Goal: Information Seeking & Learning: Check status

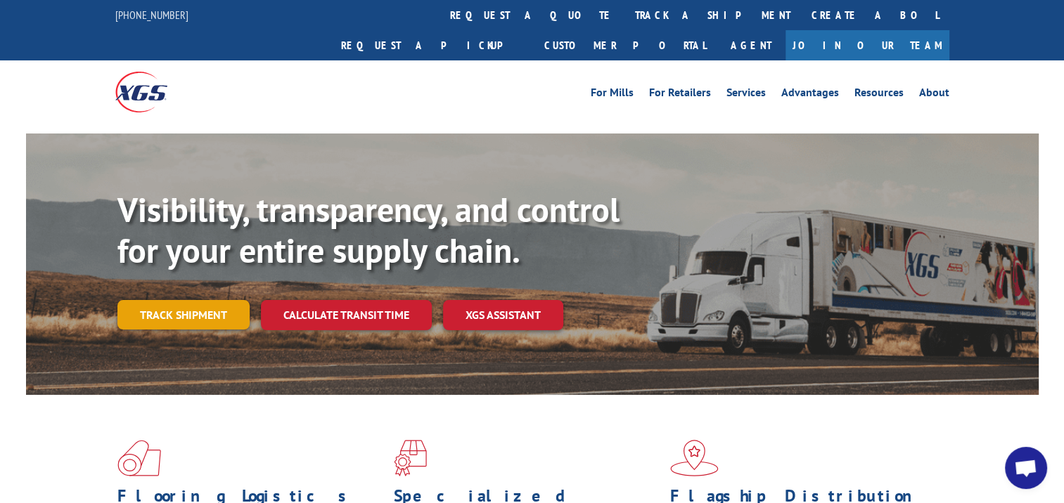
click at [187, 300] on link "Track shipment" at bounding box center [183, 315] width 132 height 30
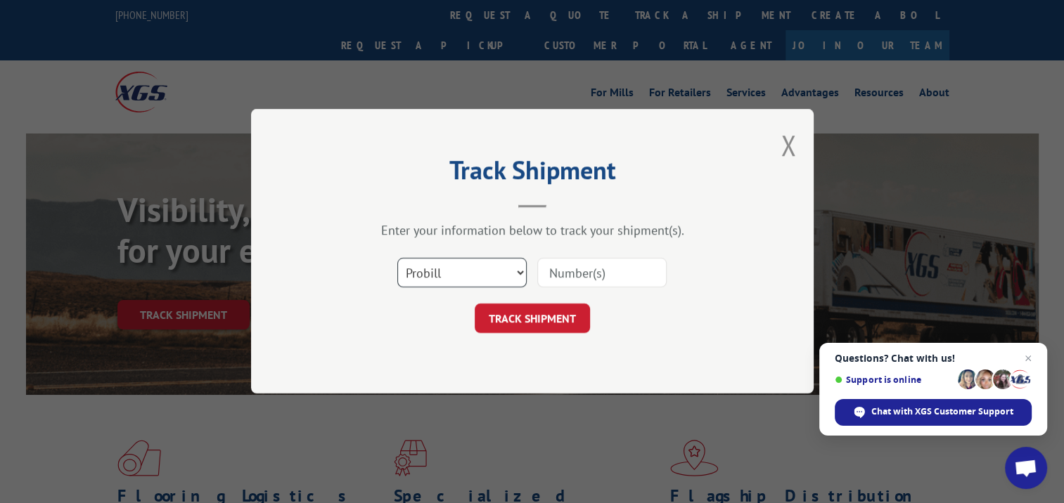
click at [490, 262] on select "Select category... Probill BOL PO" at bounding box center [461, 274] width 129 height 30
select select "bol"
click at [397, 259] on select "Select category... Probill BOL PO" at bounding box center [461, 274] width 129 height 30
click at [593, 279] on input at bounding box center [601, 274] width 129 height 30
type input "5209125"
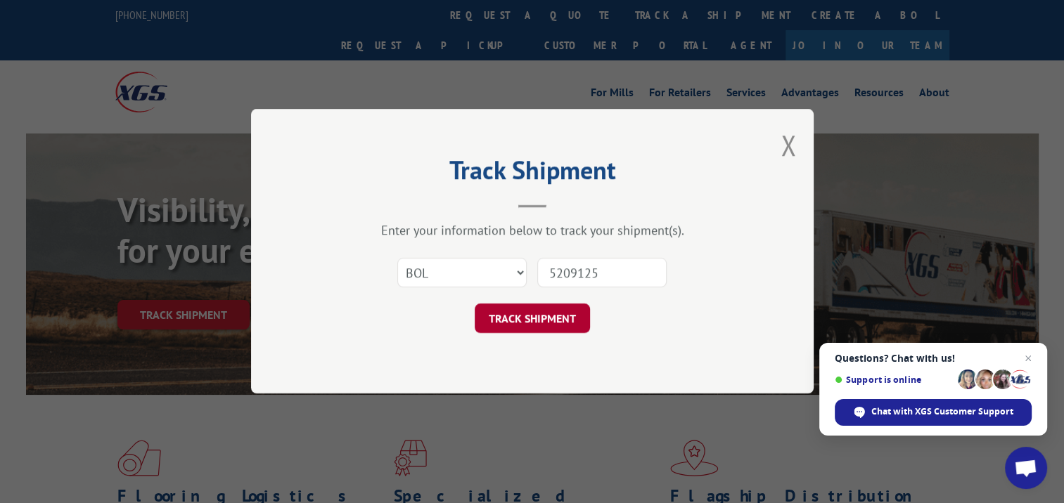
click at [546, 325] on button "TRACK SHIPMENT" at bounding box center [532, 319] width 115 height 30
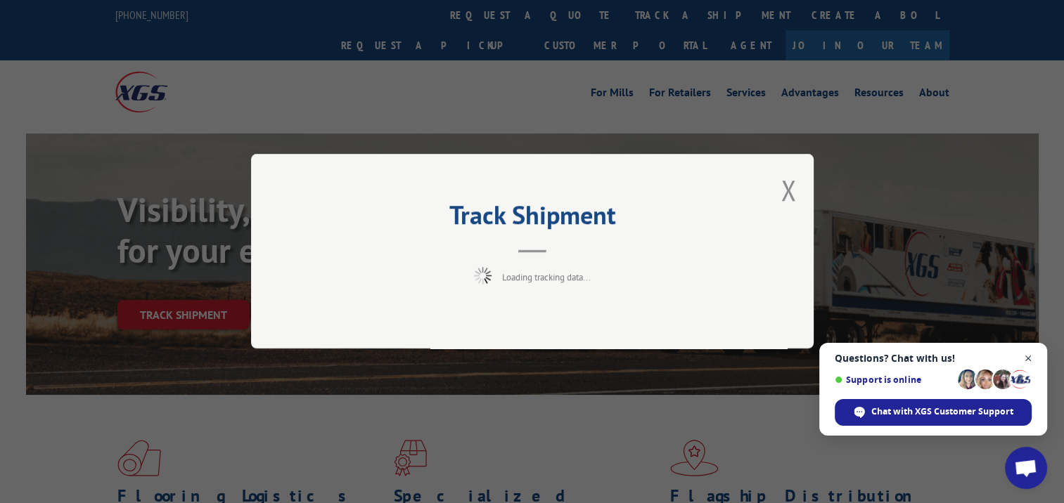
click at [1029, 363] on span "Open chat" at bounding box center [1029, 359] width 18 height 18
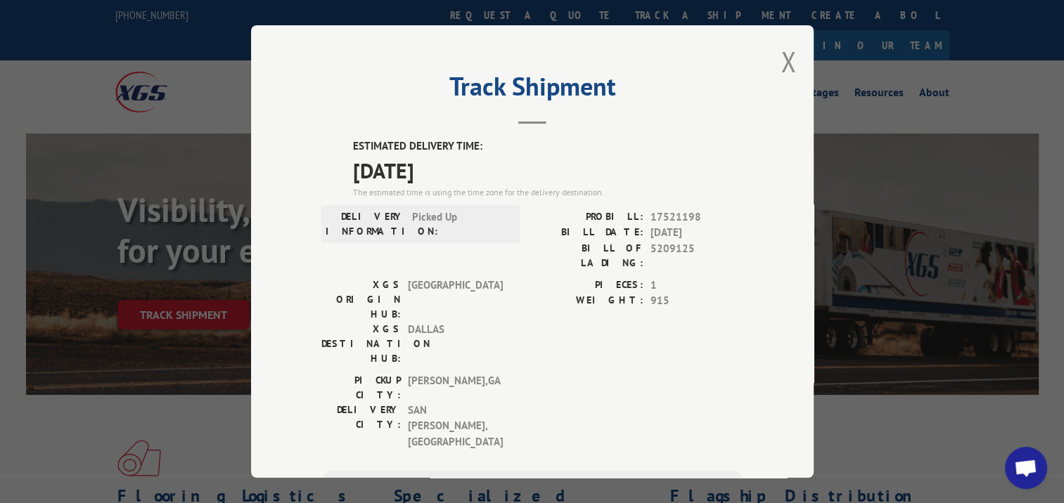
drag, startPoint x: 695, startPoint y: 68, endPoint x: 617, endPoint y: 170, distance: 128.5
click at [617, 170] on div "Track Shipment ESTIMATED DELIVERY TIME: 09/15/2025 The estimated time is using …" at bounding box center [532, 251] width 563 height 453
click at [672, 143] on label "ESTIMATED DELIVERY TIME:" at bounding box center [548, 147] width 390 height 16
click at [787, 62] on button "Close modal" at bounding box center [788, 61] width 15 height 37
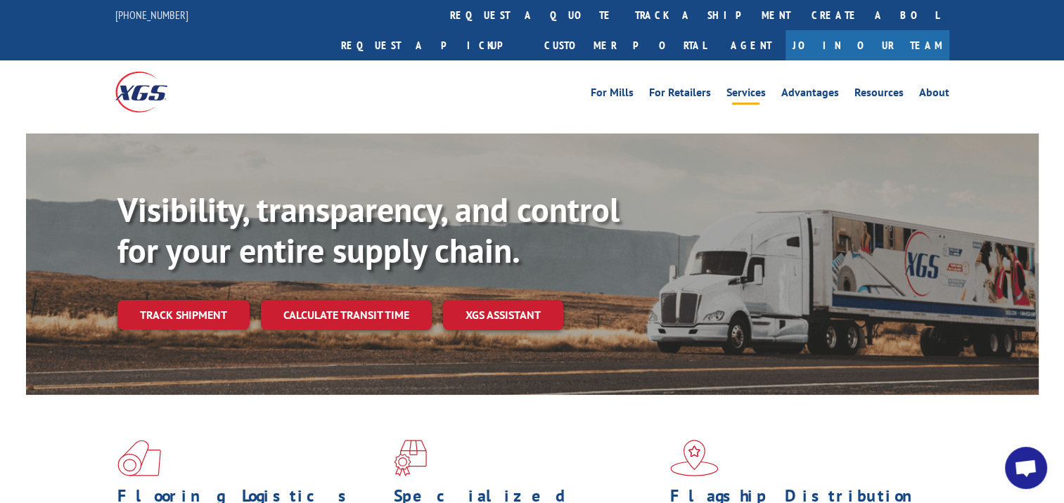
click at [755, 87] on link "Services" at bounding box center [745, 94] width 39 height 15
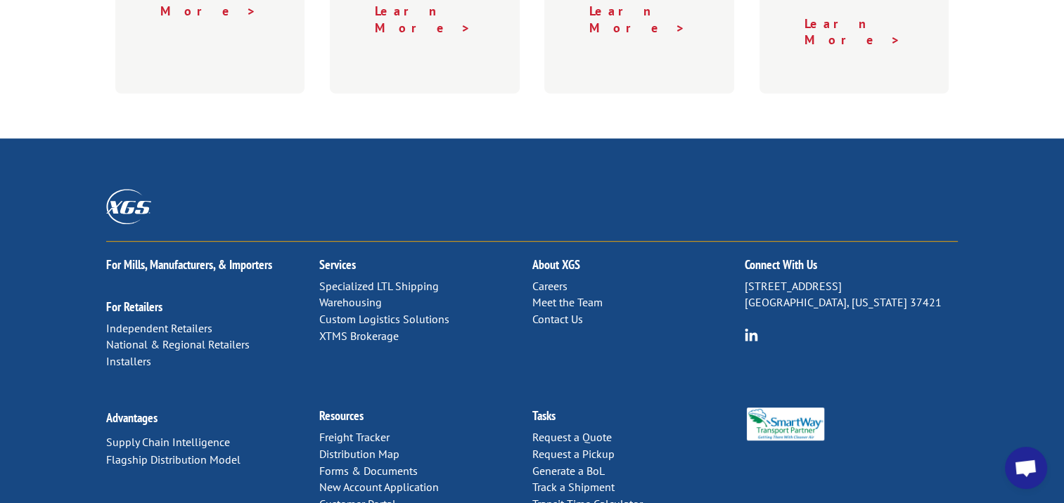
scroll to position [863, 0]
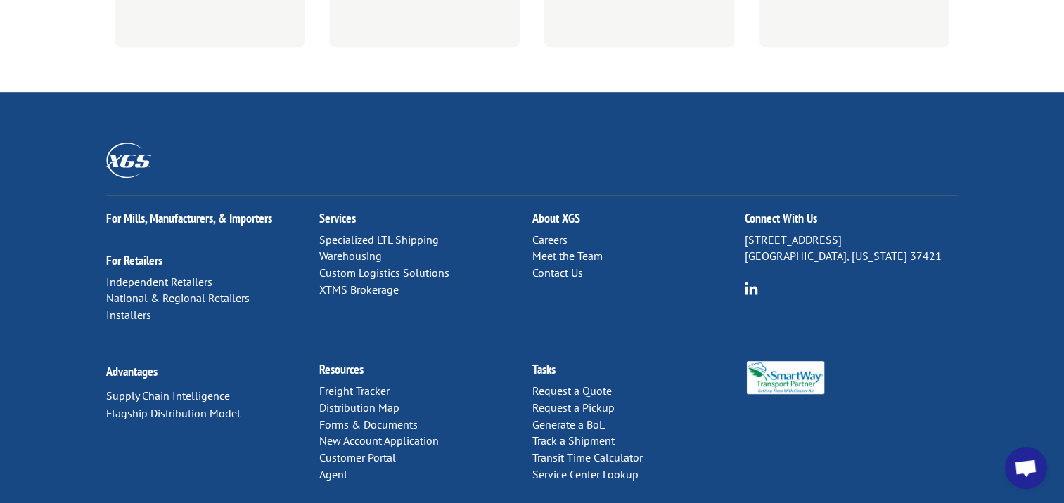
click at [567, 266] on link "Contact Us" at bounding box center [557, 273] width 51 height 14
